Goal: Information Seeking & Learning: Learn about a topic

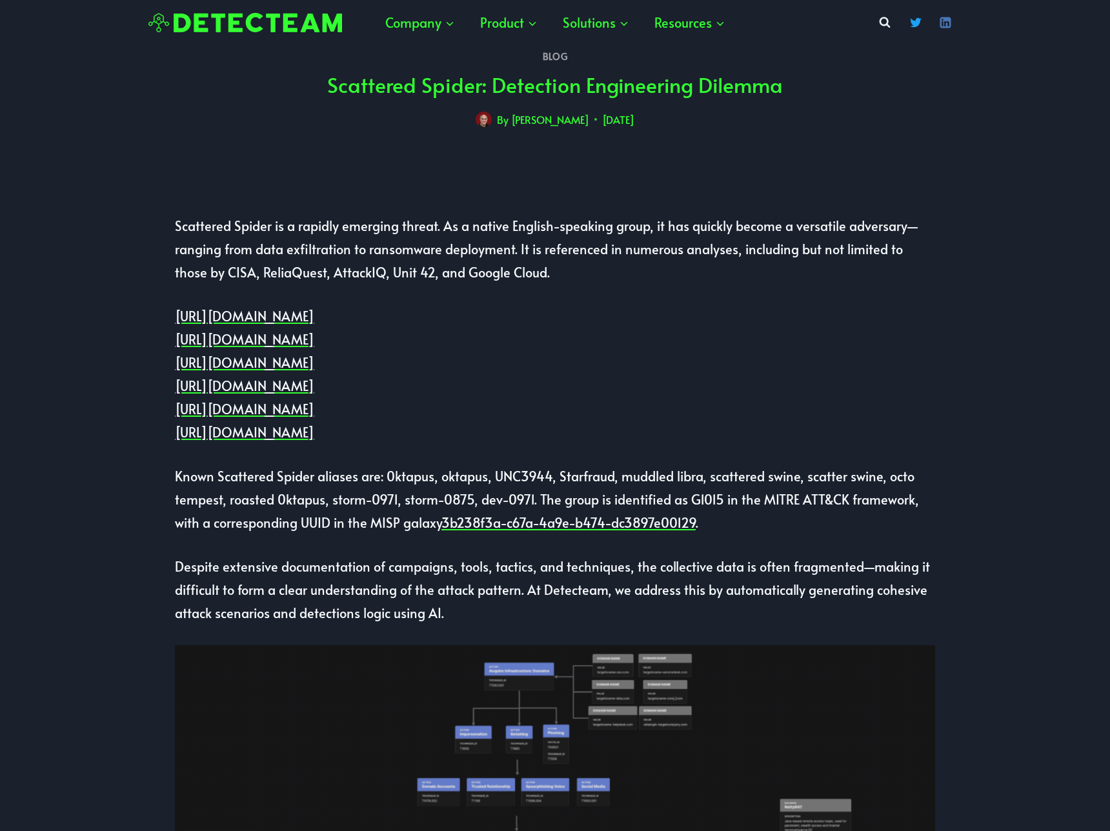
click at [319, 25] on img at bounding box center [245, 23] width 194 height 20
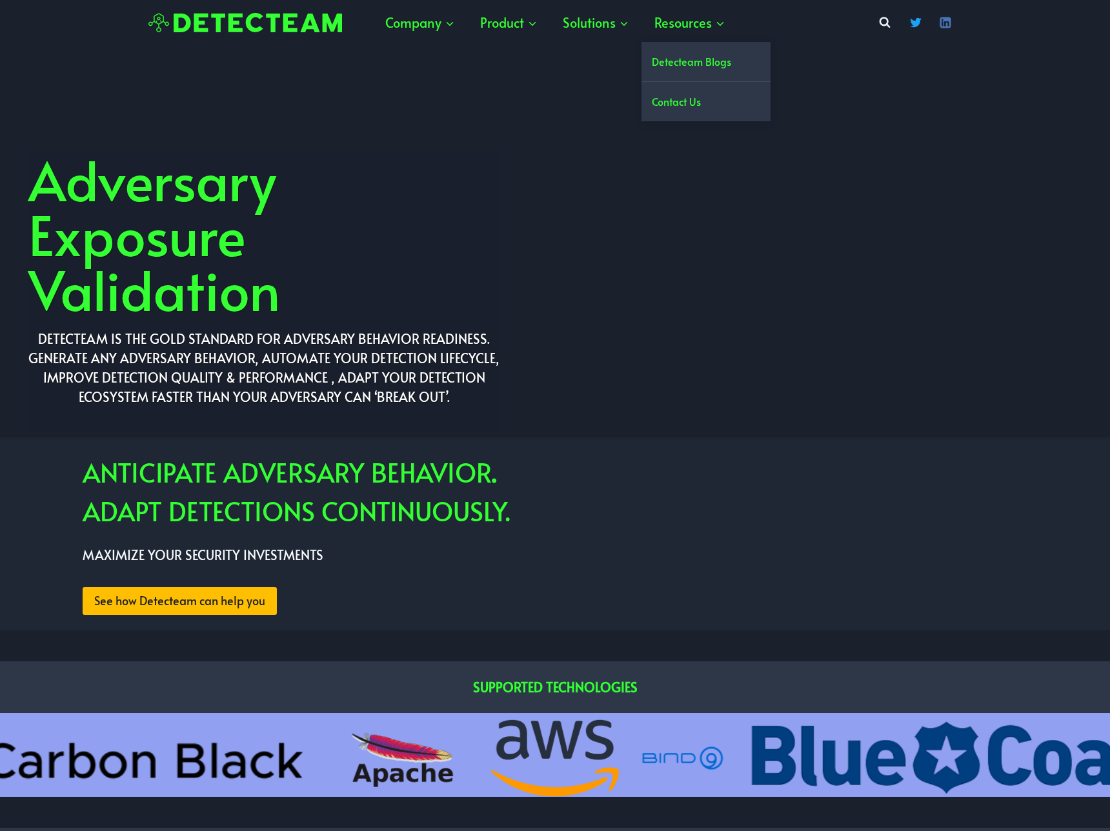
click at [657, 61] on link "Detecteam Blogs" at bounding box center [705, 61] width 129 height 39
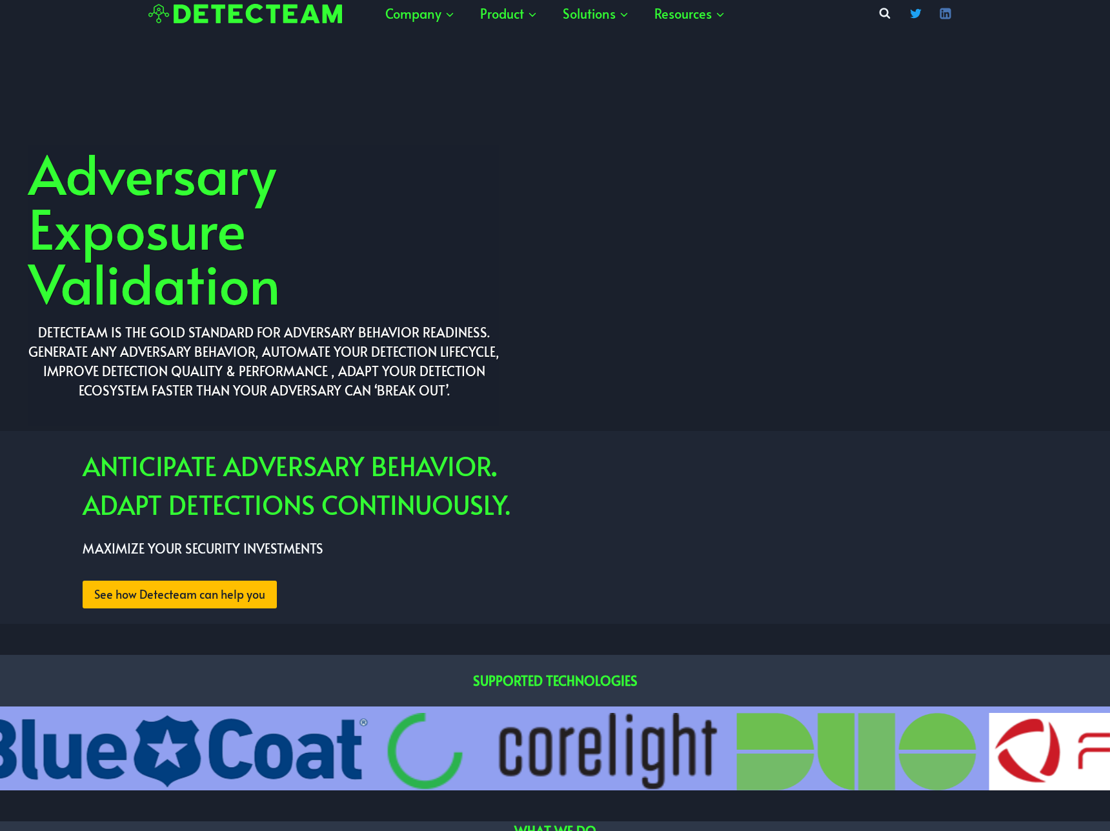
scroll to position [9, 0]
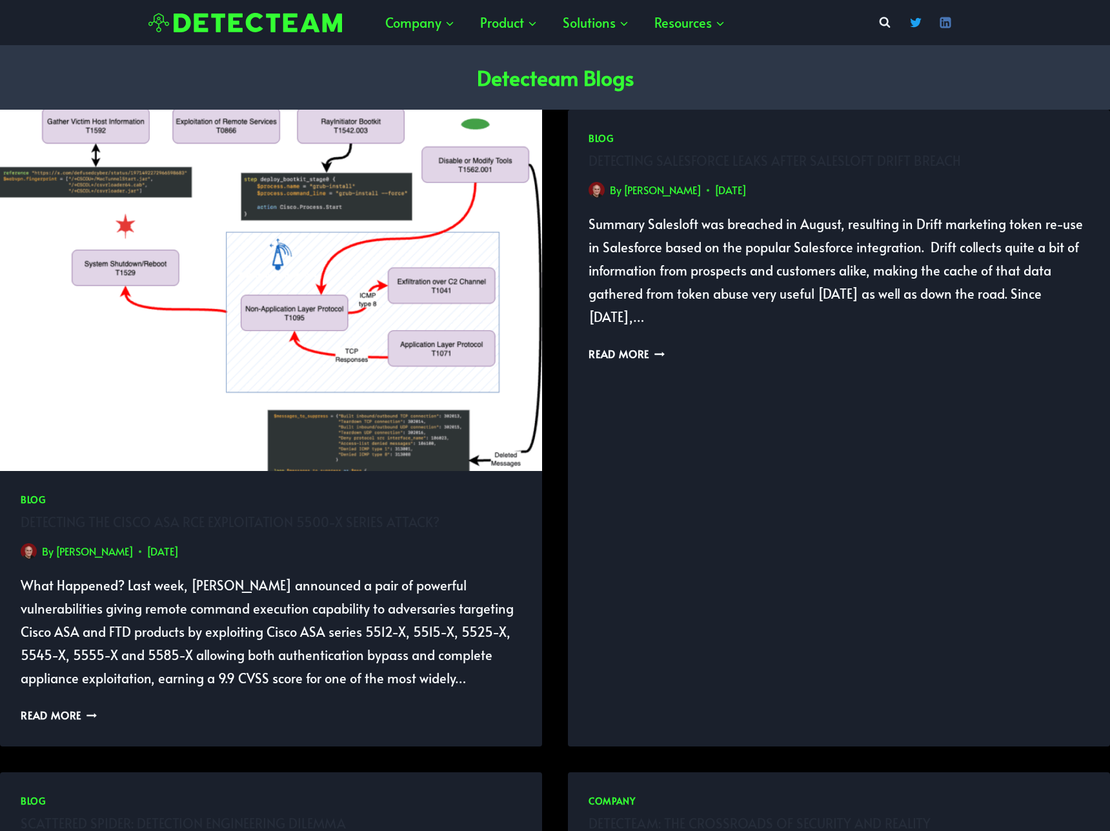
click at [119, 588] on p "What Happened? Last week, [PERSON_NAME] announced a pair of powerful vulnerabil…" at bounding box center [271, 632] width 501 height 116
click at [121, 556] on link "Sebastien Tricaud" at bounding box center [94, 551] width 78 height 14
click at [25, 501] on link "Blog" at bounding box center [33, 500] width 25 height 12
click at [137, 548] on span "By Sebastien Tricaud" at bounding box center [84, 551] width 126 height 19
click at [126, 553] on link "Sebastien Tricaud" at bounding box center [94, 551] width 78 height 14
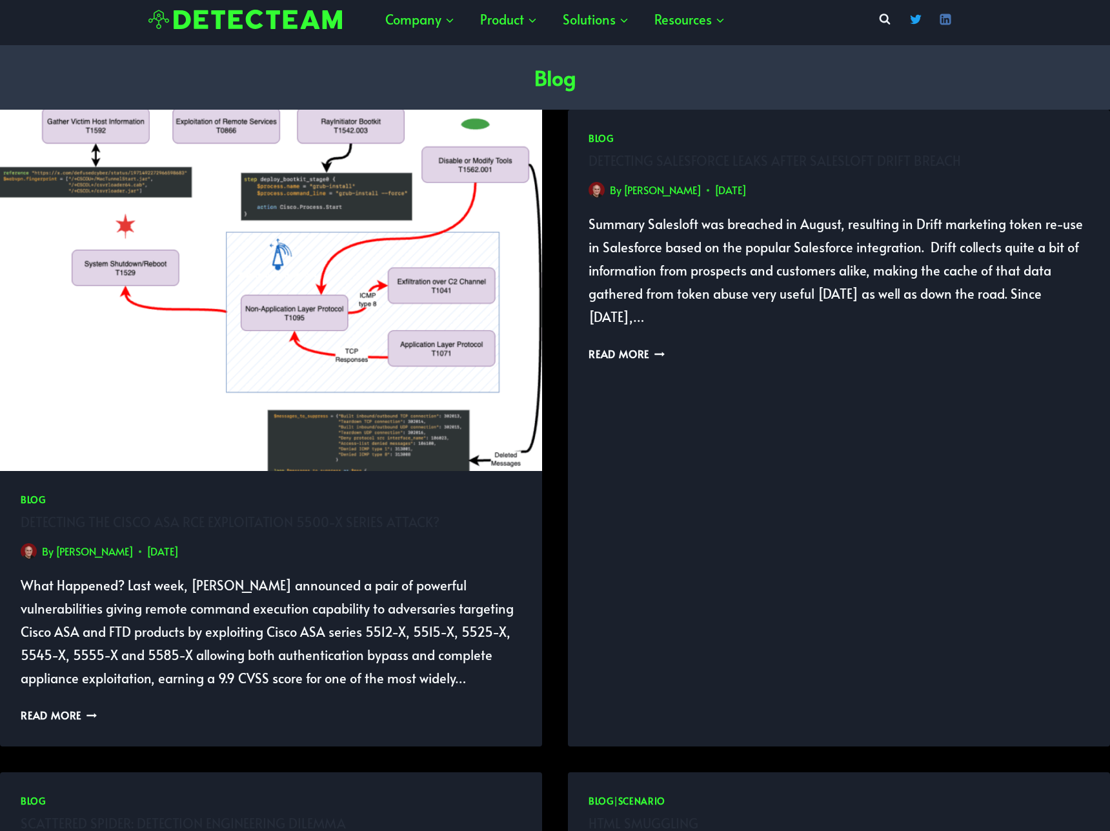
scroll to position [252, 0]
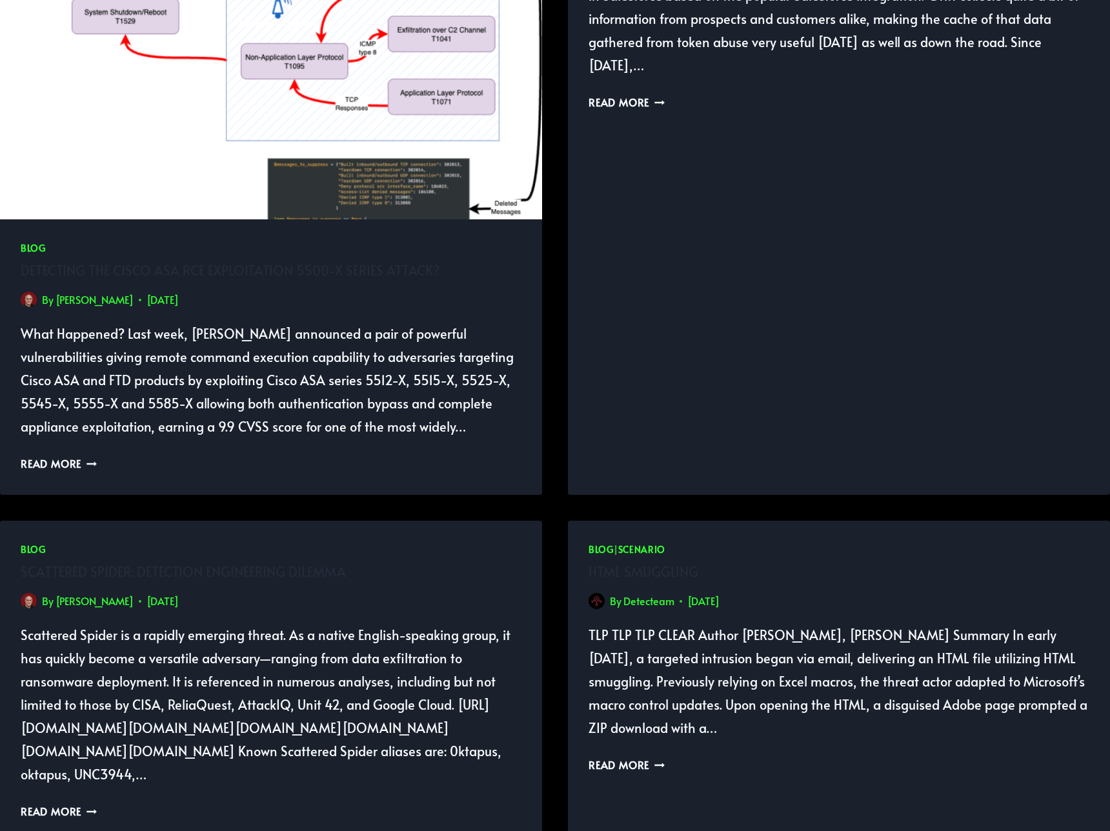
click at [648, 597] on link "Detecteam" at bounding box center [648, 601] width 51 height 14
